Goal: Task Accomplishment & Management: Manage account settings

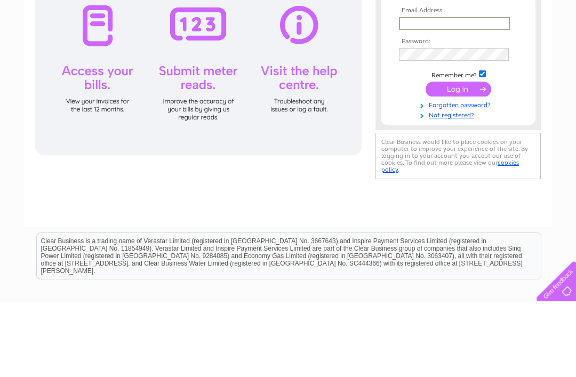
type input "daholliday25@aol.com"
click at [458, 165] on input "submit" at bounding box center [459, 164] width 66 height 15
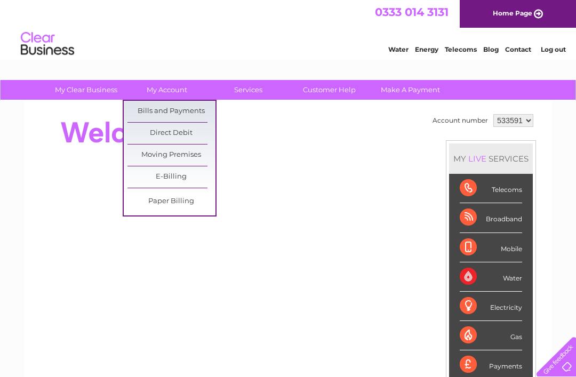
click at [179, 110] on link "Bills and Payments" at bounding box center [171, 111] width 88 height 21
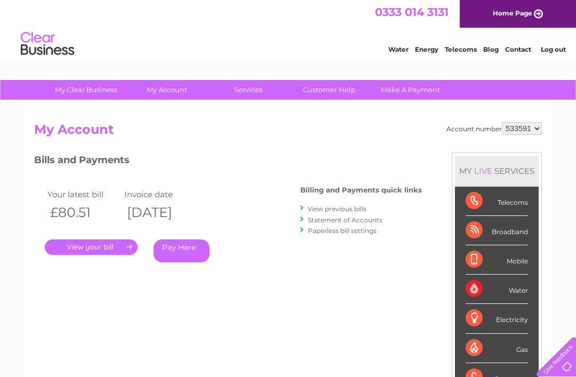
click at [95, 241] on link "." at bounding box center [91, 246] width 93 height 15
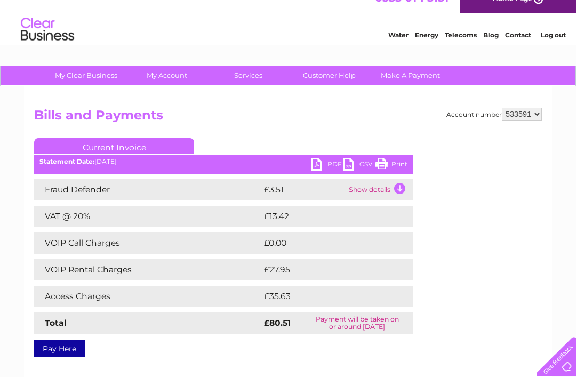
scroll to position [15, 0]
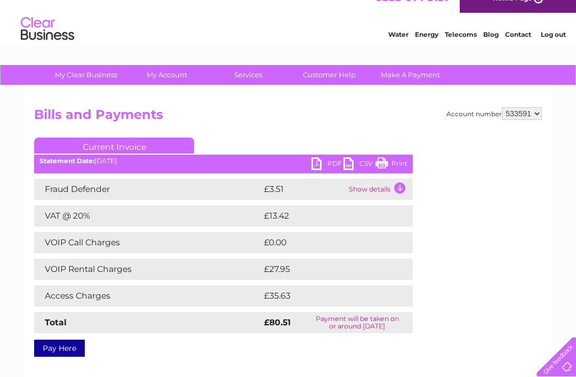
click at [325, 162] on link "PDF" at bounding box center [327, 164] width 32 height 15
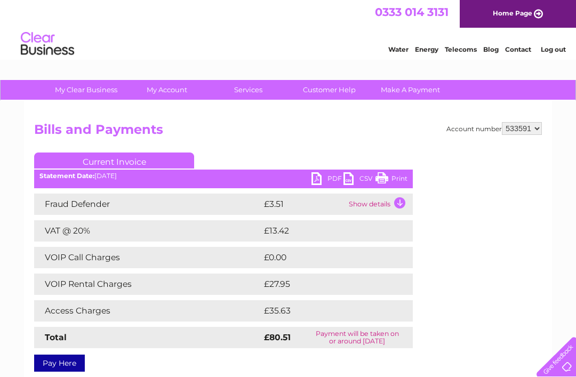
click at [551, 49] on link "Log out" at bounding box center [553, 49] width 25 height 8
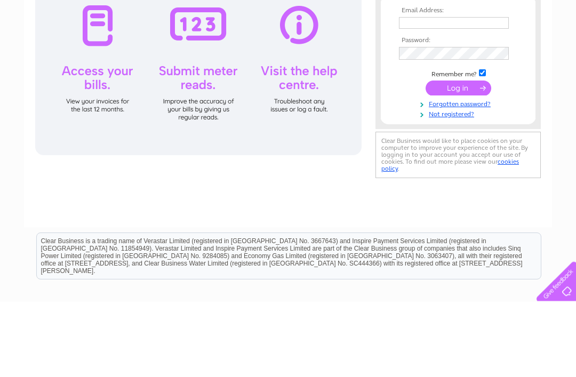
scroll to position [76, 0]
